Goal: Transaction & Acquisition: Book appointment/travel/reservation

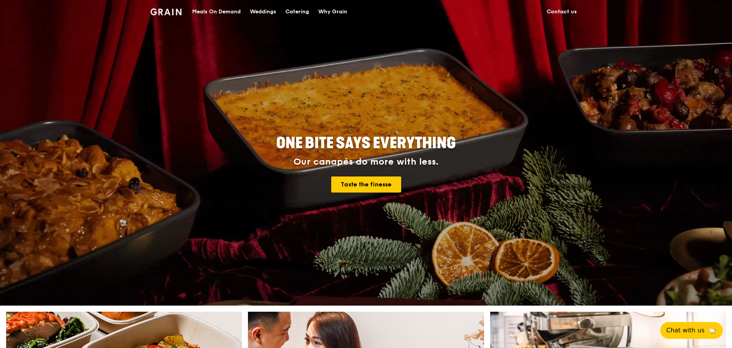
click at [295, 8] on div "Catering" at bounding box center [297, 11] width 24 height 23
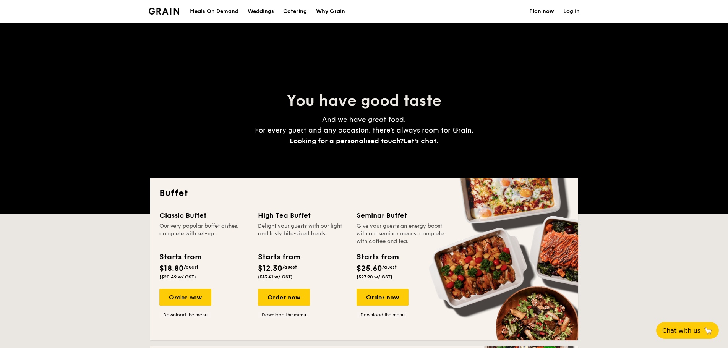
select select
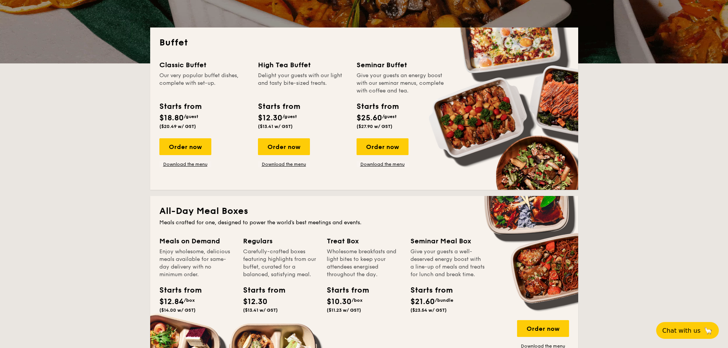
scroll to position [153, 0]
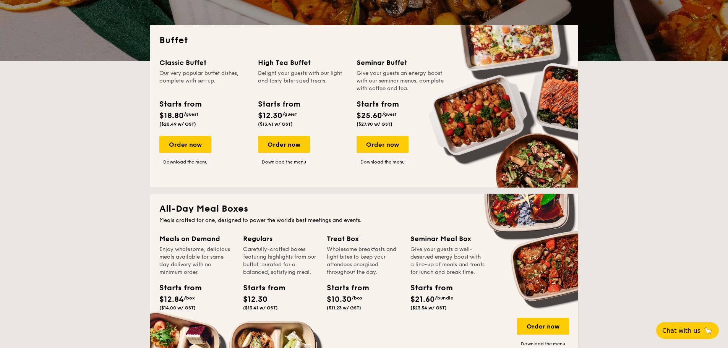
click at [293, 145] on div "Order now" at bounding box center [284, 144] width 52 height 17
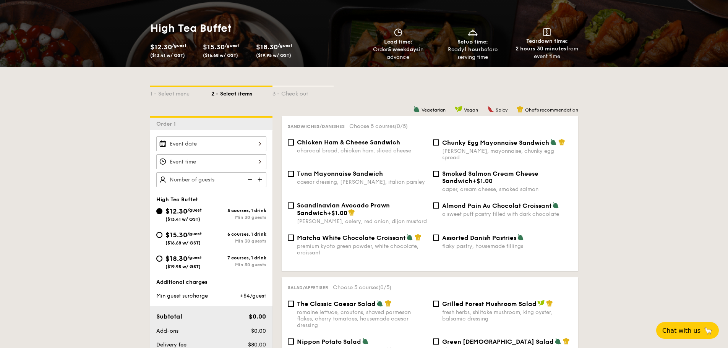
scroll to position [115, 0]
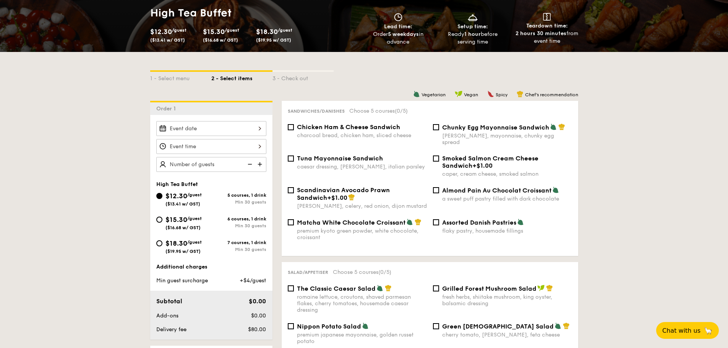
click at [225, 124] on div at bounding box center [211, 128] width 110 height 15
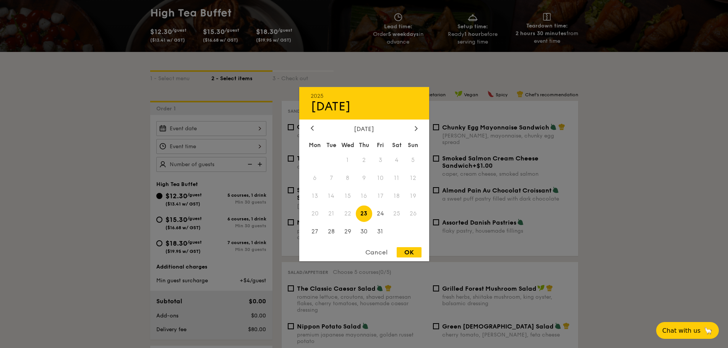
click at [415, 128] on icon at bounding box center [416, 128] width 3 height 5
click at [348, 178] on span "5" at bounding box center [347, 178] width 16 height 16
click at [415, 251] on div "OK" at bounding box center [409, 252] width 25 height 10
type input "Nov 05, 2025"
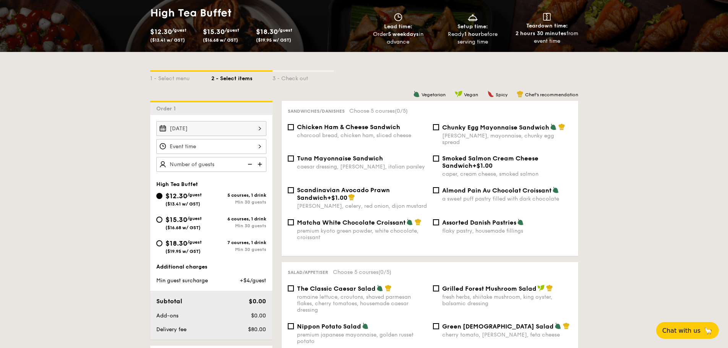
click at [232, 143] on div at bounding box center [211, 146] width 110 height 15
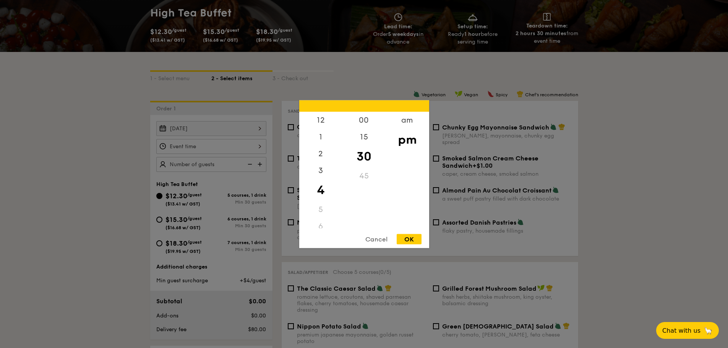
click at [320, 173] on div "3" at bounding box center [320, 170] width 43 height 17
click at [360, 121] on div "00" at bounding box center [363, 120] width 43 height 17
click at [411, 237] on div "OK" at bounding box center [409, 239] width 25 height 10
type input "3:00PM"
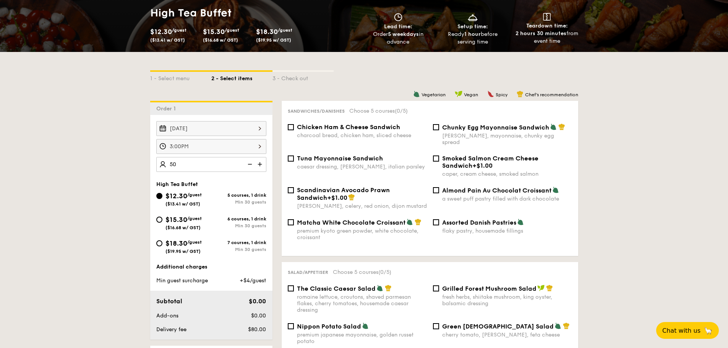
type input "50 guests"
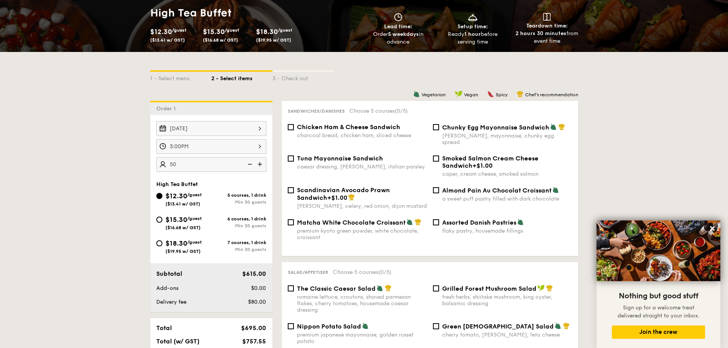
click at [475, 131] on div "Chunky Egg Mayonnaise Sandwich dijon mustard, mayonnaise, chunky egg spread" at bounding box center [507, 134] width 130 height 22
click at [439, 130] on input "Chunky Egg Mayonnaise Sandwich dijon mustard, mayonnaise, chunky egg spread" at bounding box center [436, 127] width 6 height 6
checkbox input "true"
click at [358, 125] on span "Chicken Ham & Cheese Sandwich" at bounding box center [348, 126] width 103 height 7
click at [294, 125] on input "Chicken Ham & Cheese Sandwich charcoal bread, chicken ham, sliced cheese" at bounding box center [291, 127] width 6 height 6
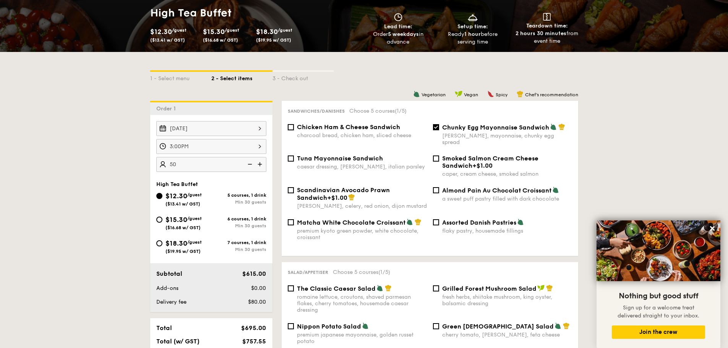
checkbox input "true"
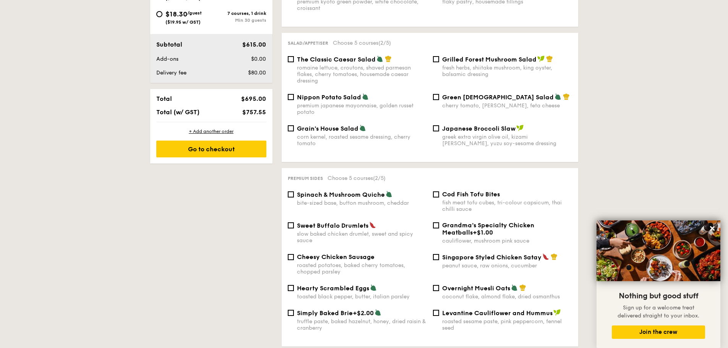
scroll to position [382, 0]
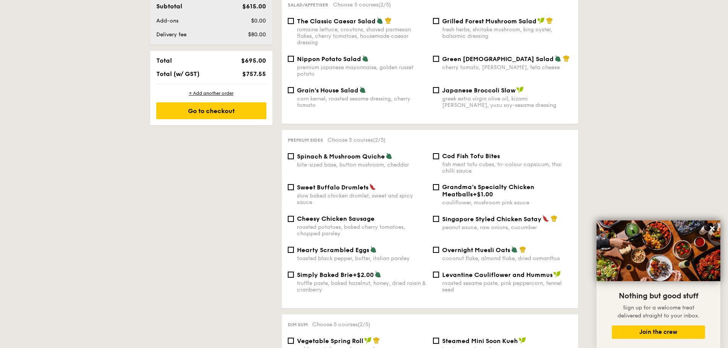
click at [384, 193] on div "slow baked chicken drumlet, sweet and spicy sauce" at bounding box center [362, 199] width 130 height 13
click at [294, 190] on input "Sweet Buffalo Drumlets slow baked chicken drumlet, sweet and spicy sauce" at bounding box center [291, 187] width 6 height 6
checkbox input "true"
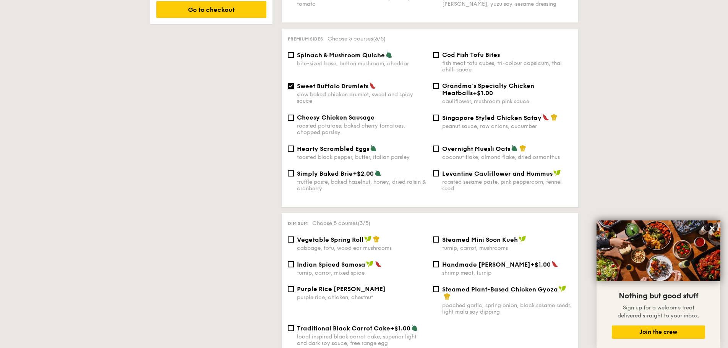
scroll to position [497, 0]
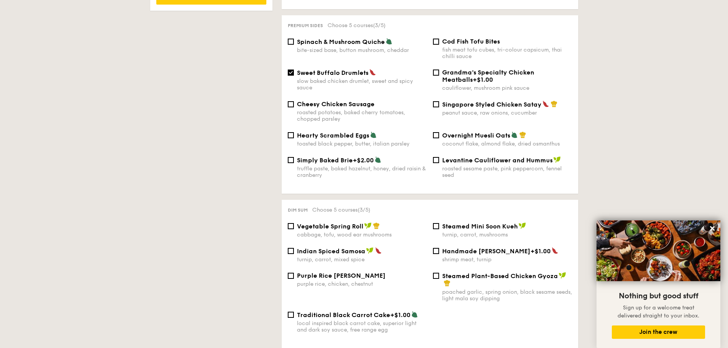
click at [332, 223] on span "Vegetable Spring Roll" at bounding box center [330, 226] width 66 height 7
click at [294, 223] on input "Vegetable Spring Roll cabbage, tofu, wood ear mushrooms" at bounding box center [291, 226] width 6 height 6
checkbox input "true"
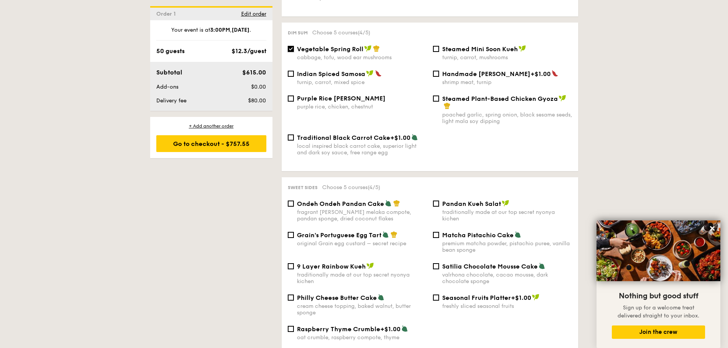
scroll to position [688, 0]
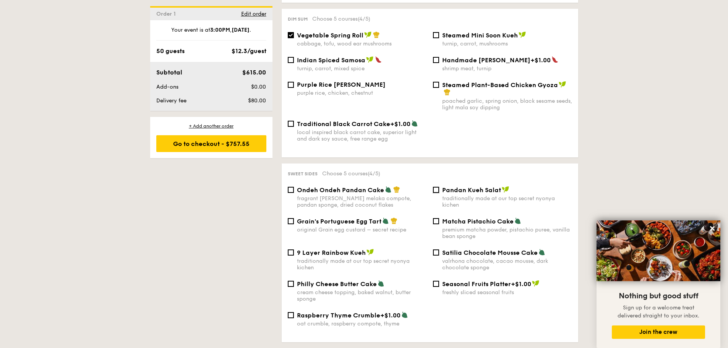
click at [436, 187] on input "Pandan Kueh Salat traditionally made at our top secret nyonya kichen" at bounding box center [436, 190] width 6 height 6
checkbox input "true"
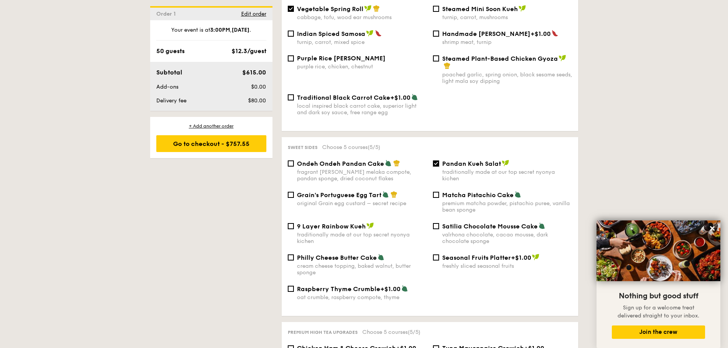
scroll to position [726, 0]
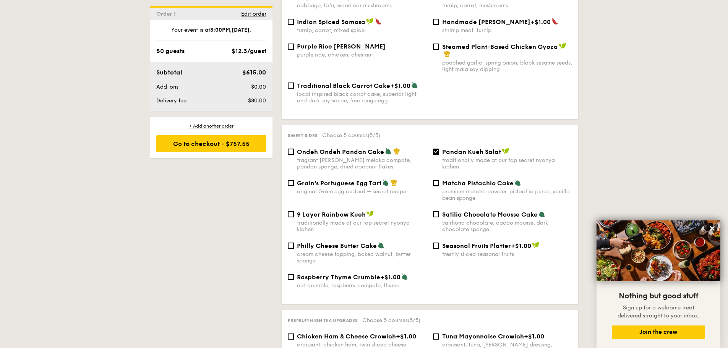
click at [437, 180] on input "Matcha Pistachio Cake premium matcha powder, pistachio puree, vanilla bean spon…" at bounding box center [436, 183] width 6 height 6
checkbox input "true"
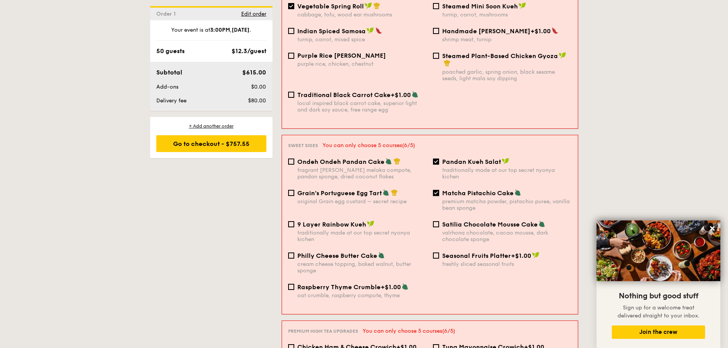
scroll to position [729, 0]
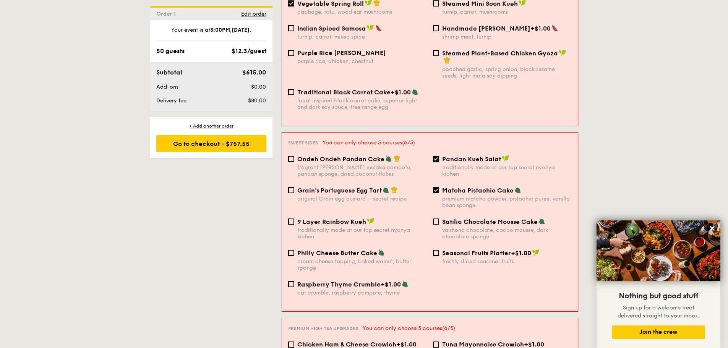
click at [438, 156] on input "Pandan Kueh Salat traditionally made at our top secret nyonya kichen" at bounding box center [436, 159] width 6 height 6
checkbox input "false"
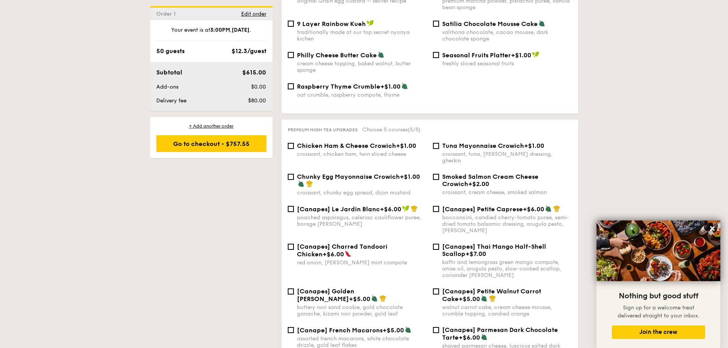
scroll to position [994, 0]
